Goal: Download file/media

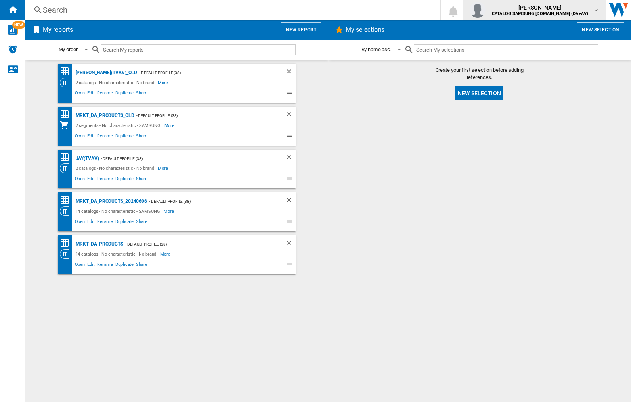
click at [486, 10] on img "button" at bounding box center [478, 10] width 16 height 16
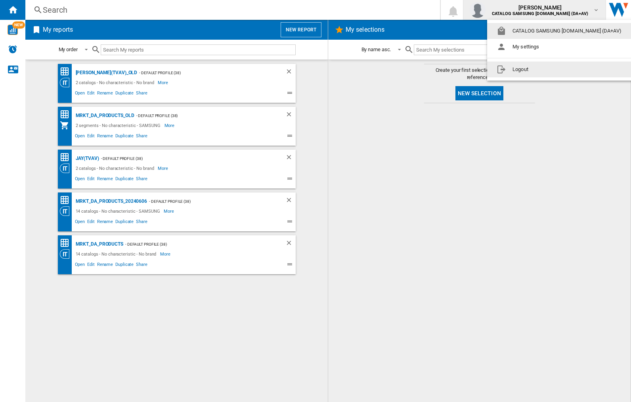
click at [548, 69] on button "Logout" at bounding box center [560, 69] width 147 height 16
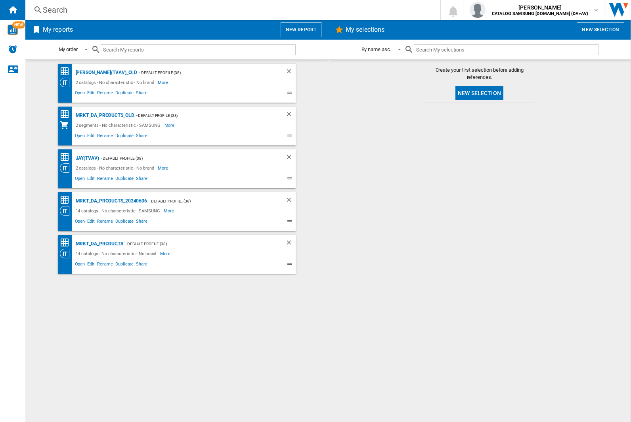
click at [99, 244] on div "MRKT_DA_PRODUCTS" at bounding box center [99, 244] width 50 height 10
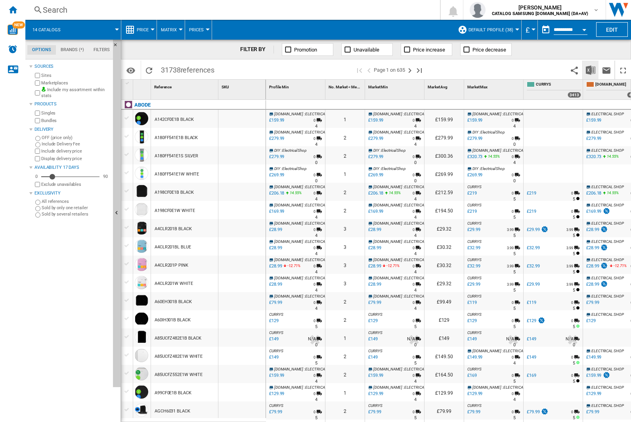
click at [590, 69] on img "Download in Excel" at bounding box center [591, 70] width 10 height 10
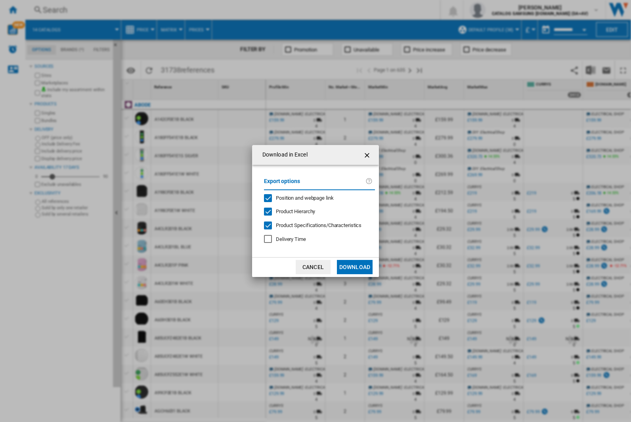
click at [300, 198] on span "Position and webpage link" at bounding box center [305, 198] width 58 height 6
click at [355, 267] on button "Download" at bounding box center [355, 267] width 36 height 14
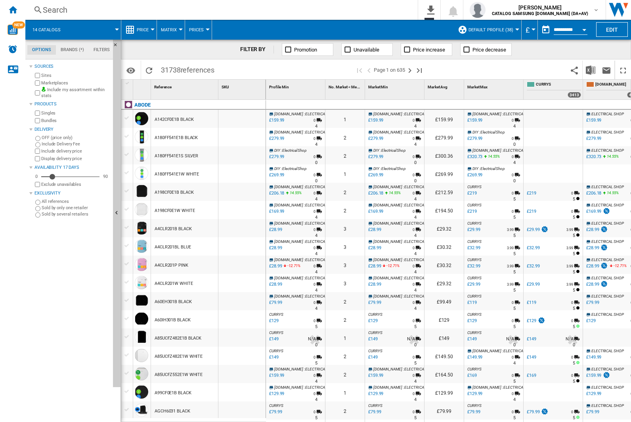
click at [578, 53] on div "FILTER BY Promotion Unavailable Price increase Price decrease" at bounding box center [376, 50] width 510 height 20
